Goal: Information Seeking & Learning: Learn about a topic

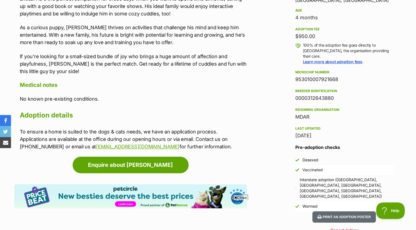
scroll to position [381, 0]
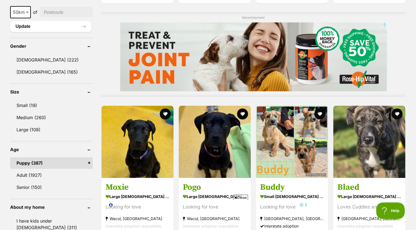
click at [52, 162] on link "Puppy (387)" at bounding box center [51, 163] width 83 height 12
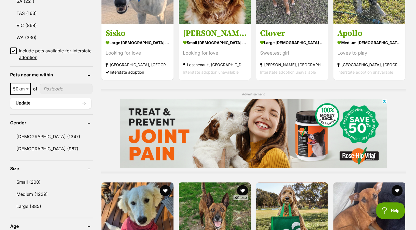
scroll to position [484, 0]
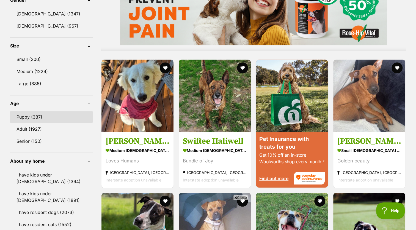
click at [45, 116] on link "Puppy (387)" at bounding box center [51, 117] width 83 height 12
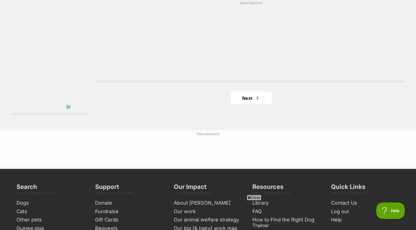
scroll to position [1019, 0]
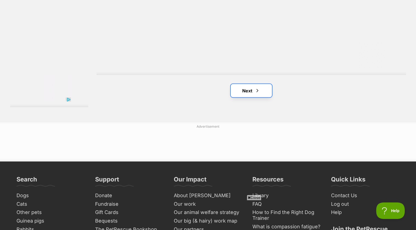
click at [244, 92] on link "Next" at bounding box center [251, 90] width 41 height 13
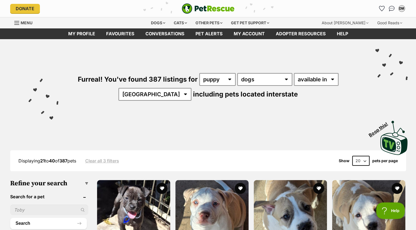
drag, startPoint x: 415, startPoint y: 17, endPoint x: 417, endPoint y: 30, distance: 13.4
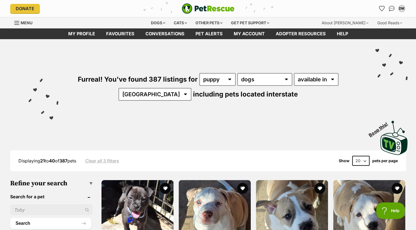
click at [397, 102] on div "Furreal! You've found 387 listings for any age puppy adult senior any type of p…" at bounding box center [208, 77] width 400 height 77
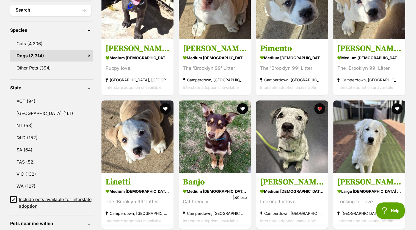
scroll to position [214, 0]
